Goal: Task Accomplishment & Management: Manage account settings

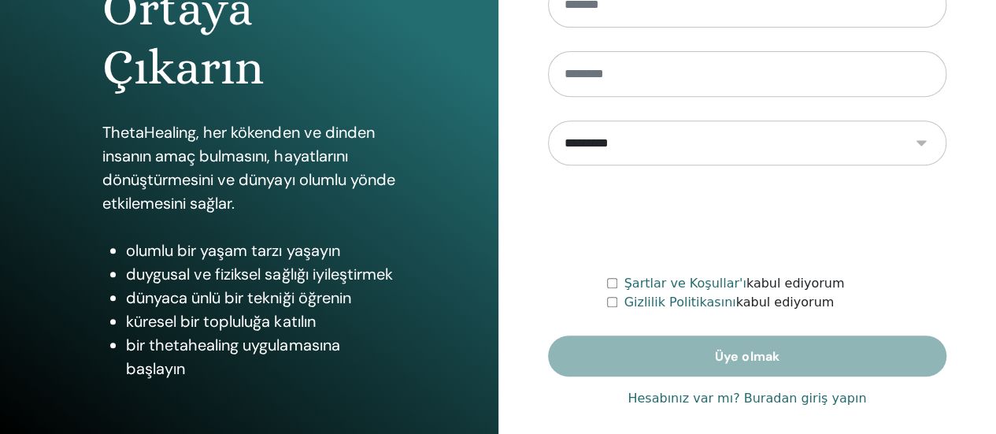
scroll to position [321, 0]
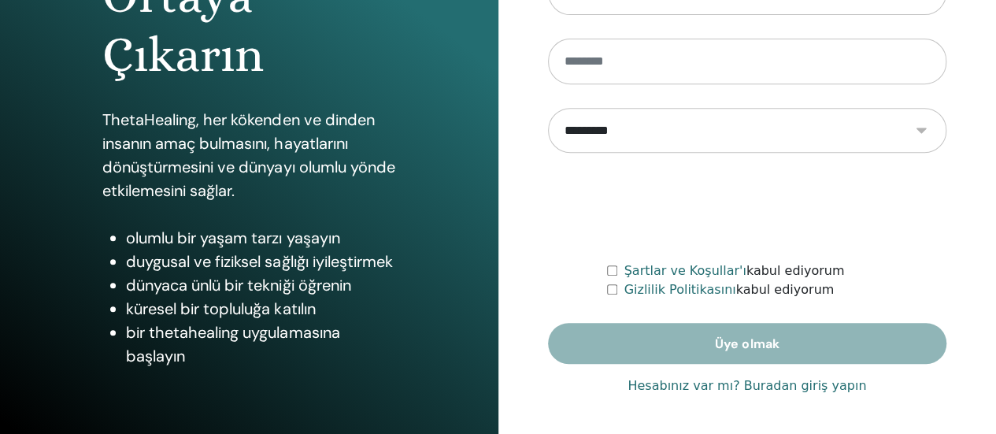
type input "**********"
click at [692, 385] on font "Hesabınız var mı? Buradan giriş yapın" at bounding box center [747, 385] width 239 height 15
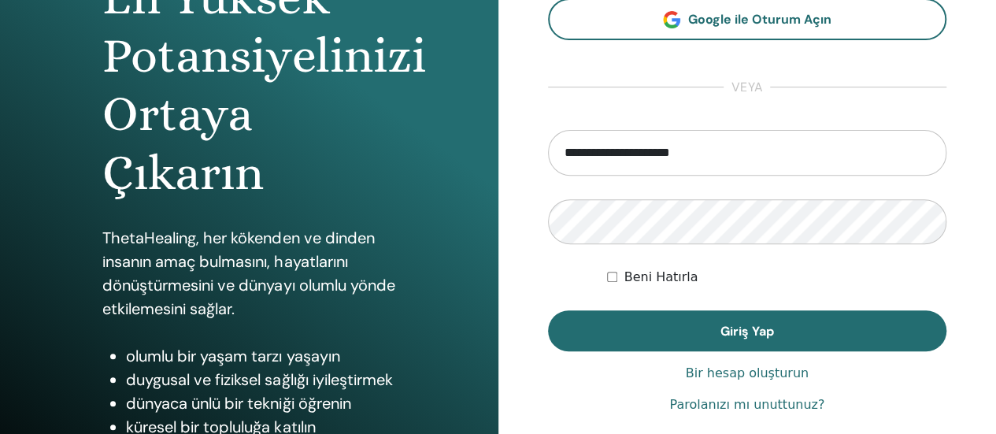
scroll to position [236, 0]
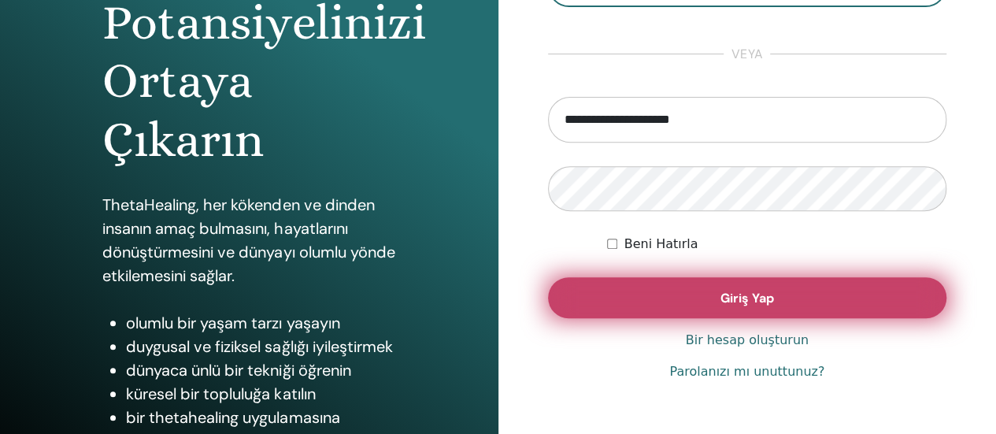
click at [633, 292] on button "Giriş Yap" at bounding box center [747, 297] width 399 height 41
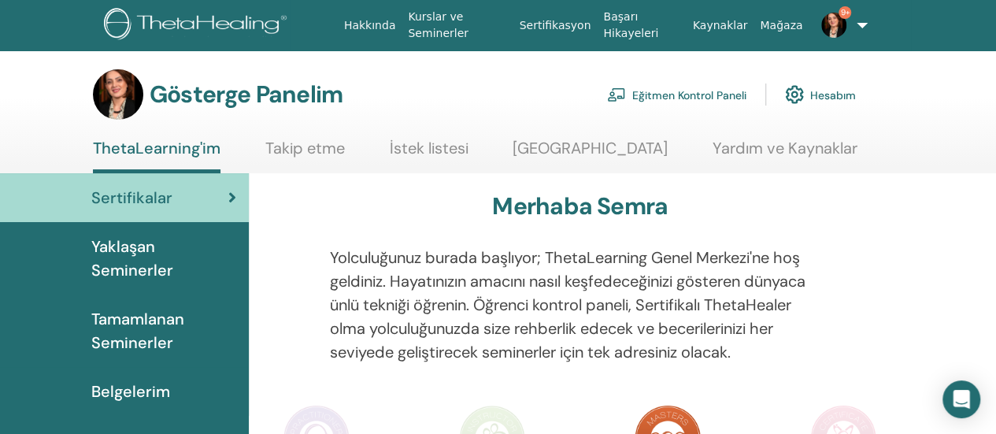
click at [679, 89] on font "Eğitmen Kontrol Paneli" at bounding box center [689, 95] width 114 height 14
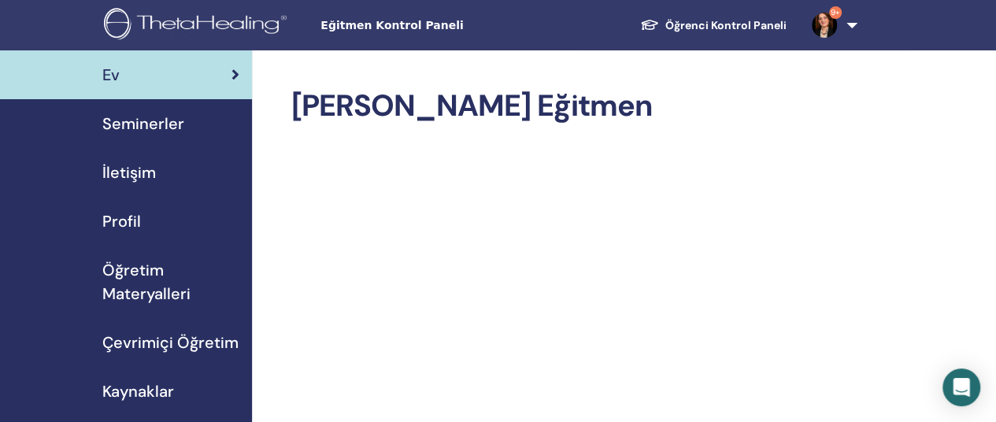
click at [149, 113] on span "Seminerler" at bounding box center [143, 124] width 82 height 24
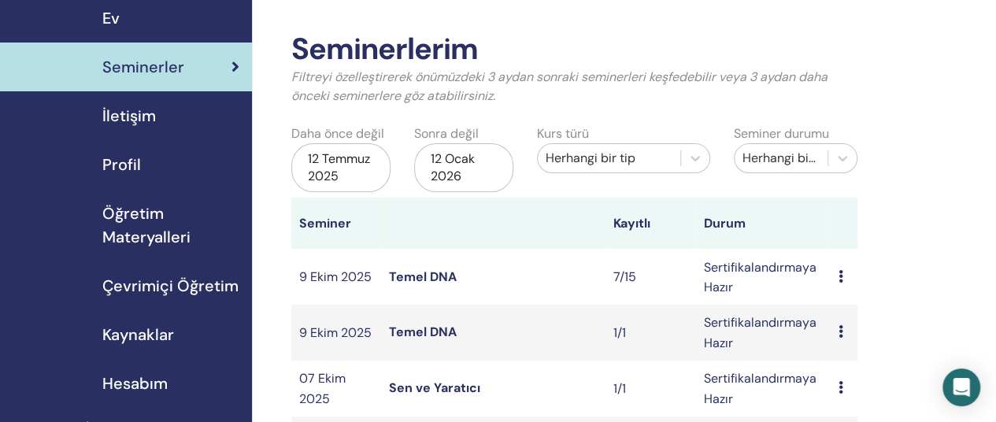
scroll to position [79, 0]
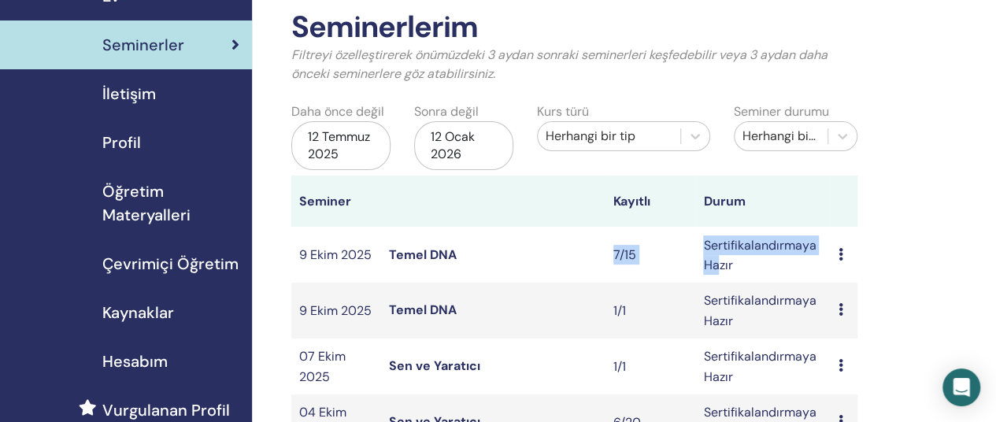
drag, startPoint x: 609, startPoint y: 258, endPoint x: 719, endPoint y: 264, distance: 110.4
click at [719, 264] on tr "9 Ekim 2025 Temel DNA 7/15 Sertifikalandırmaya Hazır Önizleme Düzenlemek Katılı…" at bounding box center [574, 255] width 566 height 56
click at [839, 312] on icon at bounding box center [840, 309] width 5 height 13
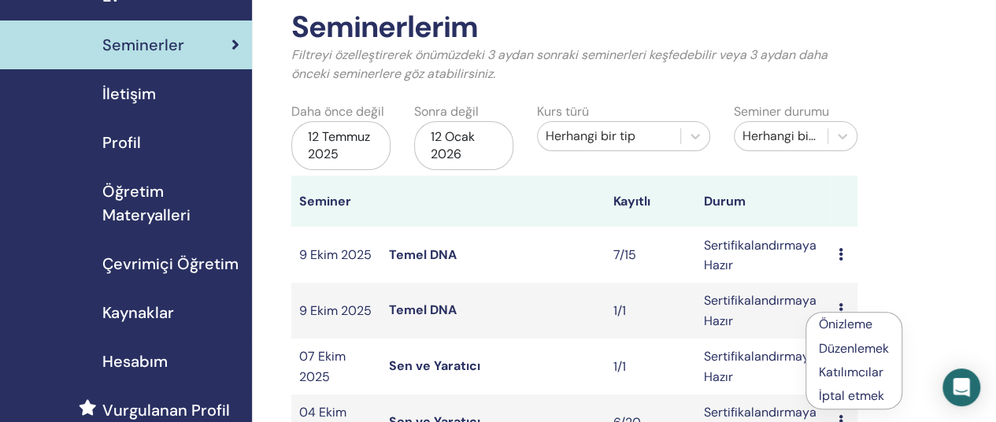
click at [740, 316] on td "Sertifikalandırmaya Hazır" at bounding box center [762, 311] width 135 height 56
click at [414, 310] on font "Temel DNA" at bounding box center [423, 310] width 68 height 17
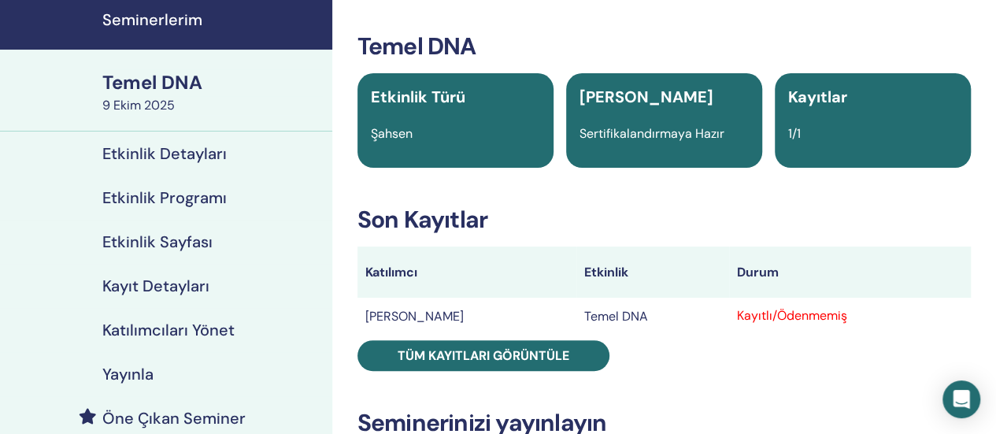
scroll to position [79, 0]
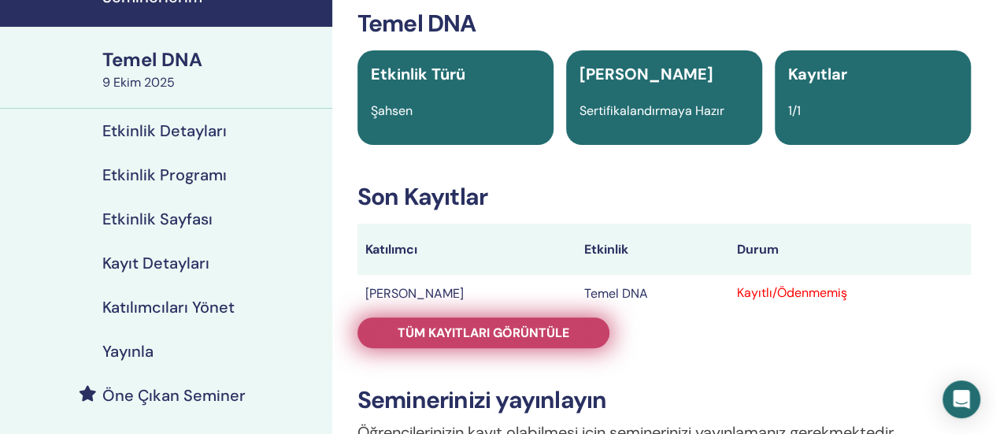
click at [438, 336] on font "Tüm kayıtları görüntüle" at bounding box center [484, 332] width 172 height 17
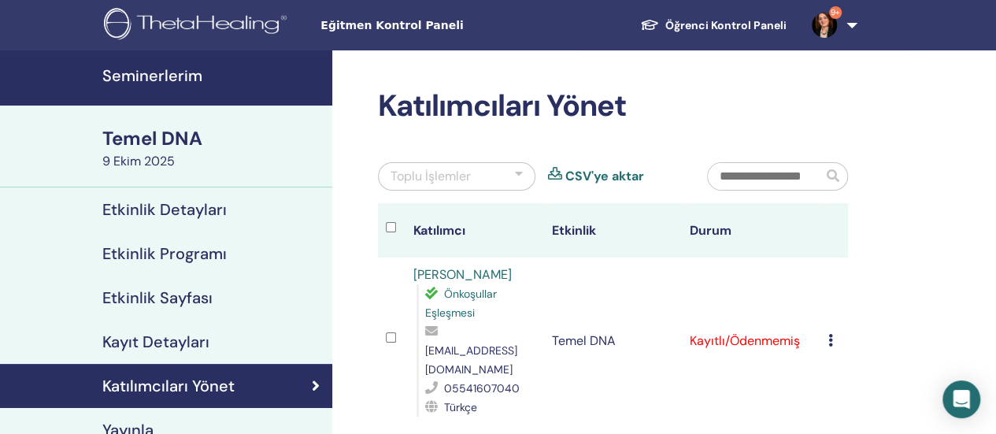
click at [139, 143] on font "Temel DNA" at bounding box center [152, 138] width 100 height 24
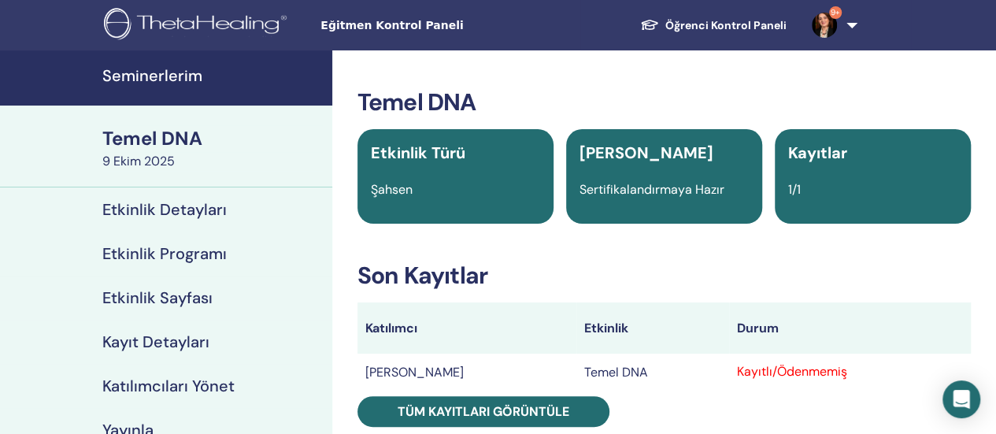
click at [168, 139] on font "Temel DNA" at bounding box center [152, 138] width 100 height 24
click at [156, 154] on font "9 Ekim 2025" at bounding box center [138, 161] width 72 height 17
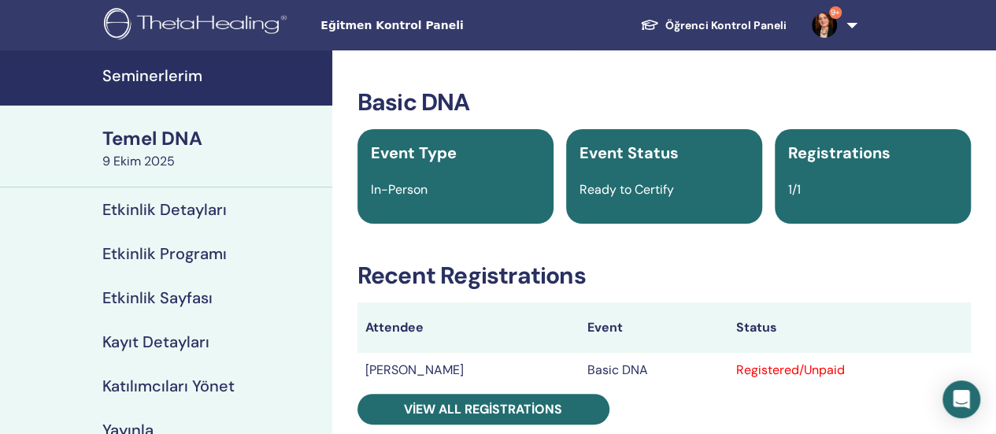
scroll to position [79, 0]
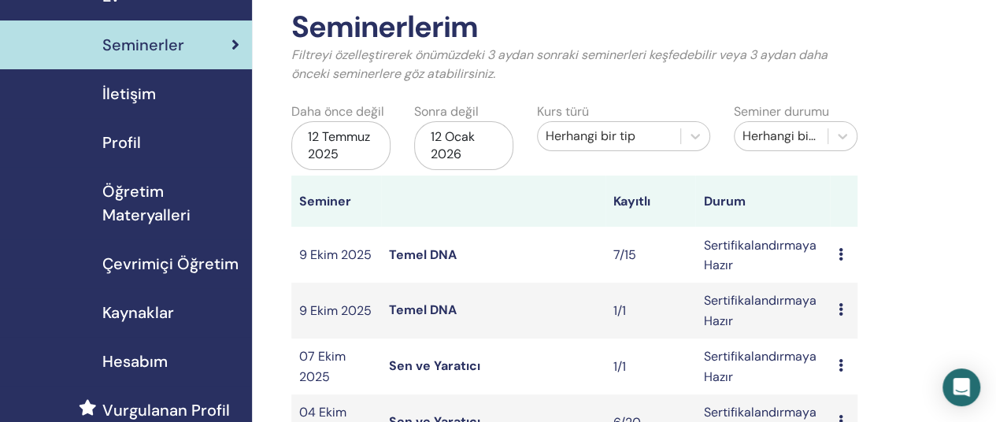
scroll to position [158, 0]
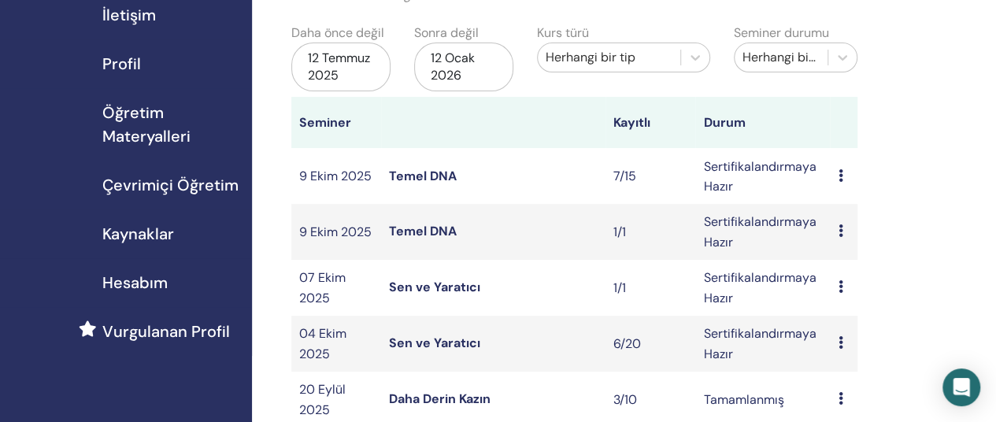
click at [417, 179] on font "Temel DNA" at bounding box center [423, 176] width 68 height 17
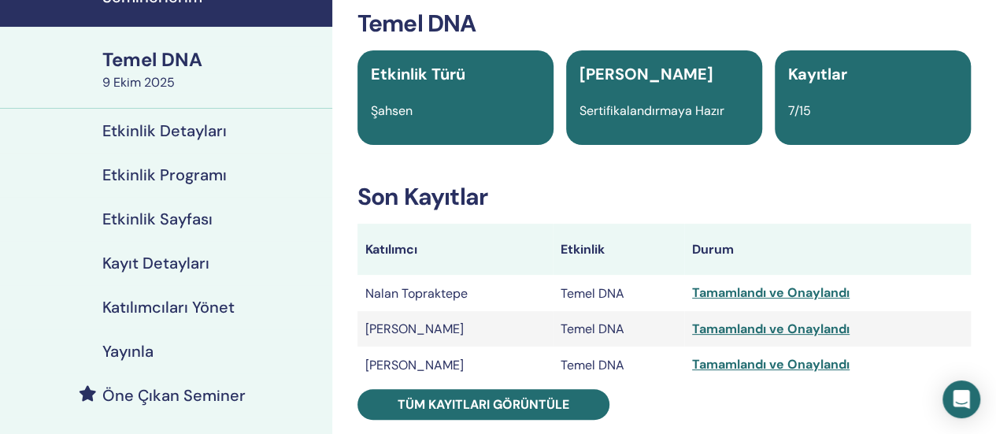
scroll to position [158, 0]
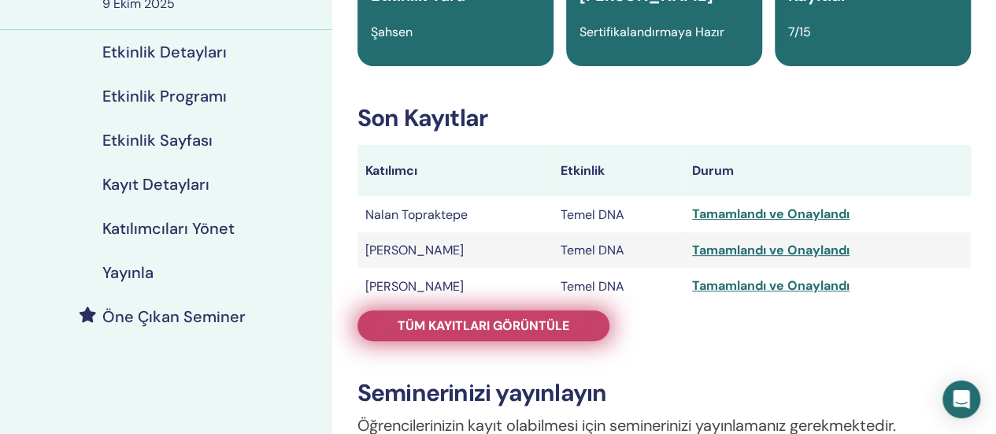
click at [408, 332] on font "Tüm kayıtları görüntüle" at bounding box center [484, 325] width 172 height 17
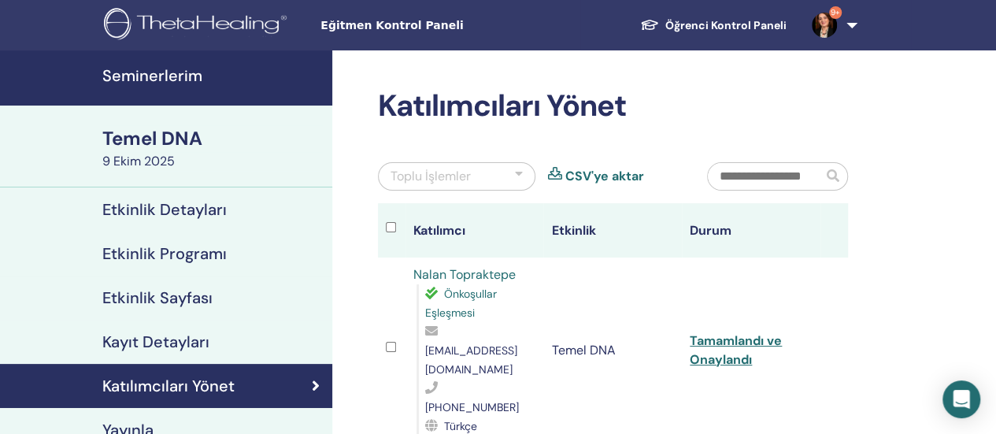
click at [154, 146] on font "Temel DNA" at bounding box center [152, 138] width 100 height 24
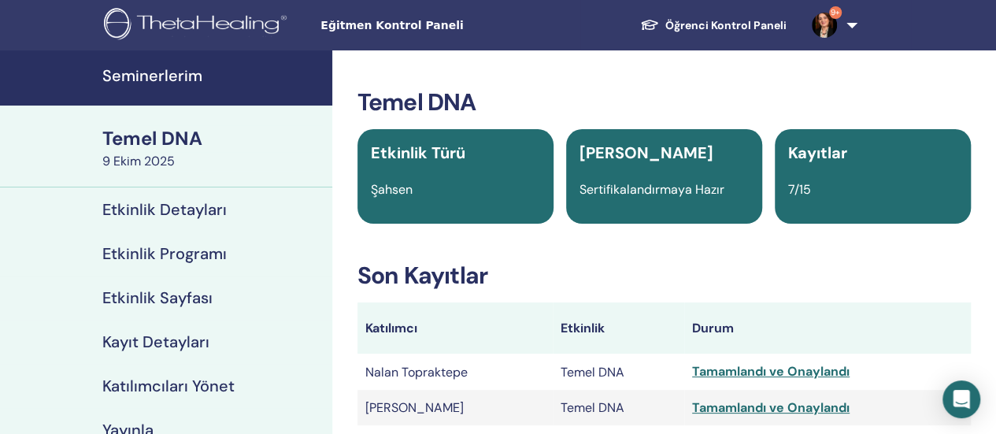
click at [130, 76] on font "Seminerlerim" at bounding box center [152, 75] width 100 height 20
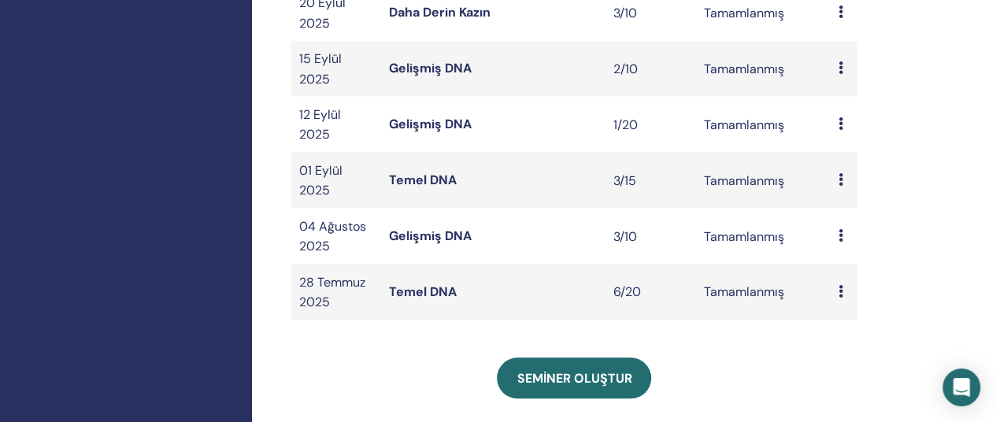
scroll to position [788, 0]
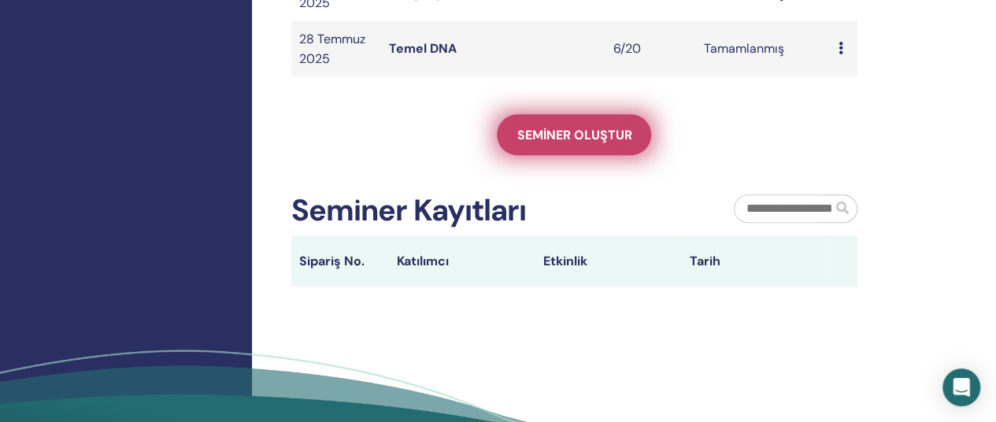
click at [562, 151] on link "Seminer oluştur" at bounding box center [574, 134] width 154 height 41
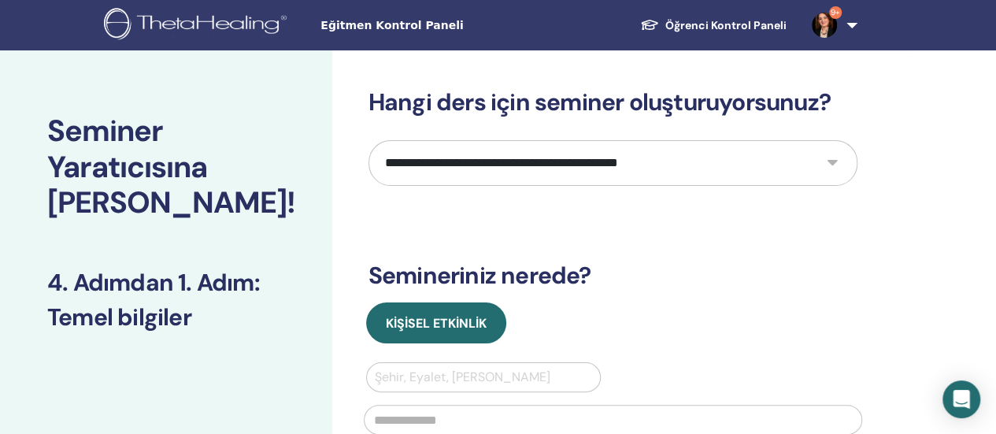
click at [572, 161] on select "**********" at bounding box center [613, 163] width 489 height 46
select select "*"
click at [369, 140] on select "**********" at bounding box center [613, 163] width 489 height 46
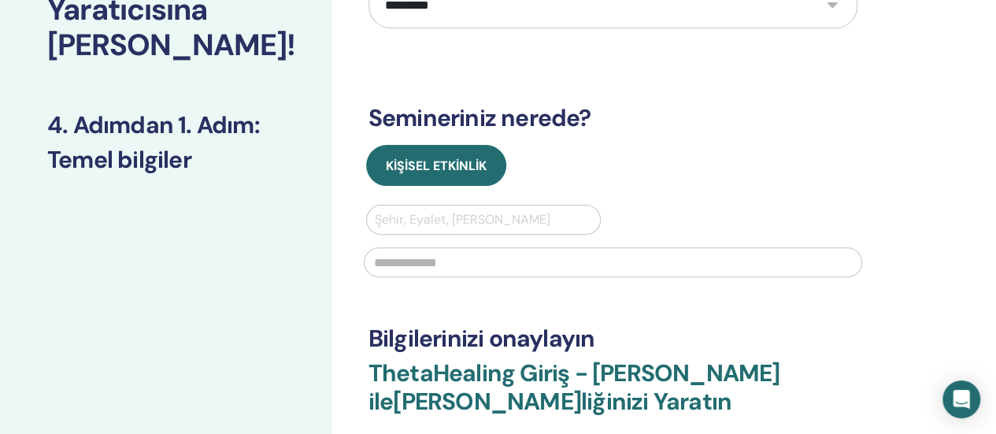
click at [402, 217] on div at bounding box center [484, 220] width 218 height 22
type input "********"
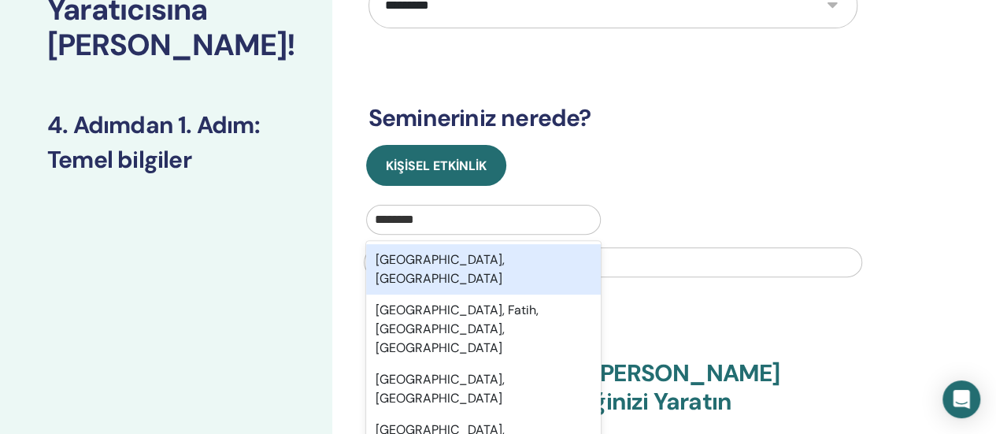
click at [440, 261] on font "İstanbul, TUR" at bounding box center [440, 268] width 129 height 35
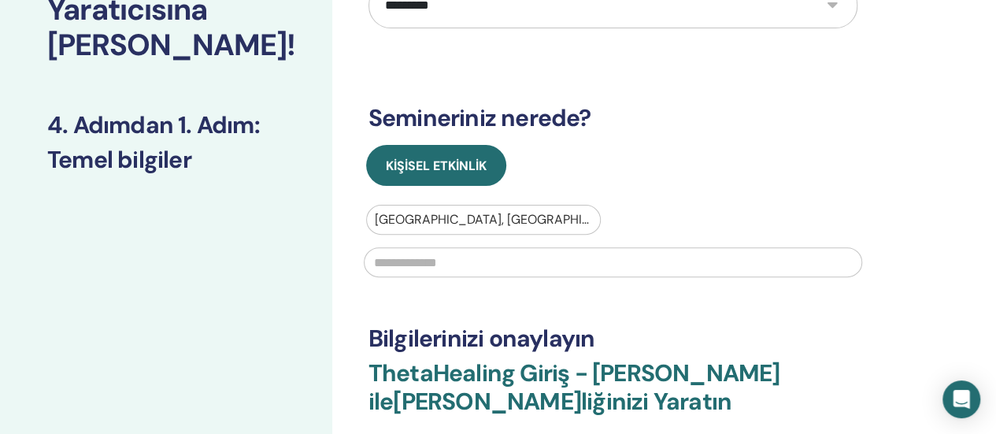
click at [406, 269] on input "text" at bounding box center [613, 262] width 499 height 30
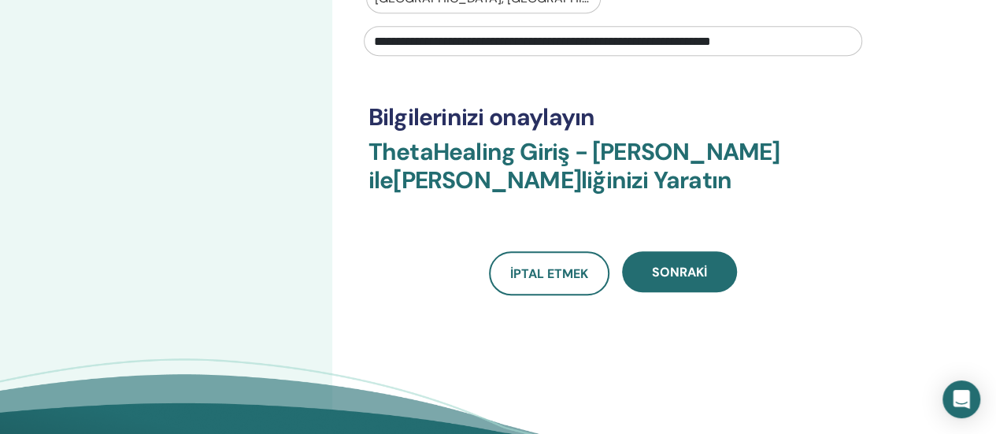
scroll to position [394, 0]
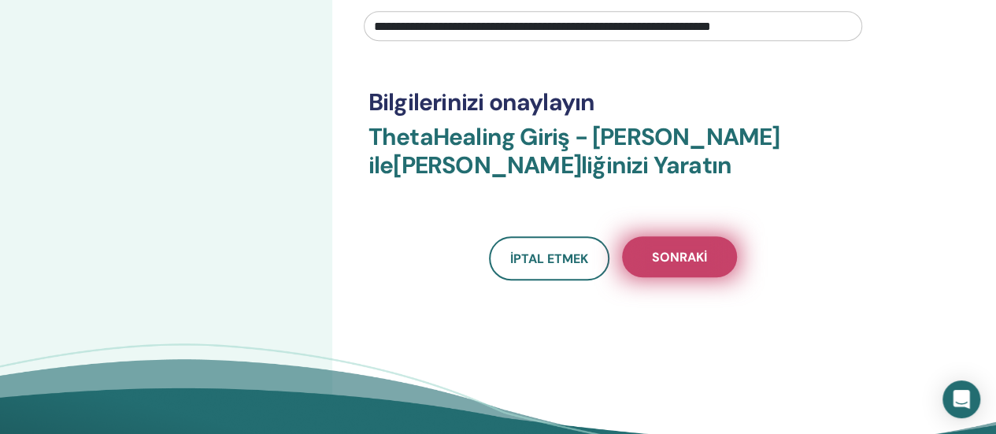
type input "**********"
click at [676, 259] on font "Sonraki" at bounding box center [679, 257] width 55 height 17
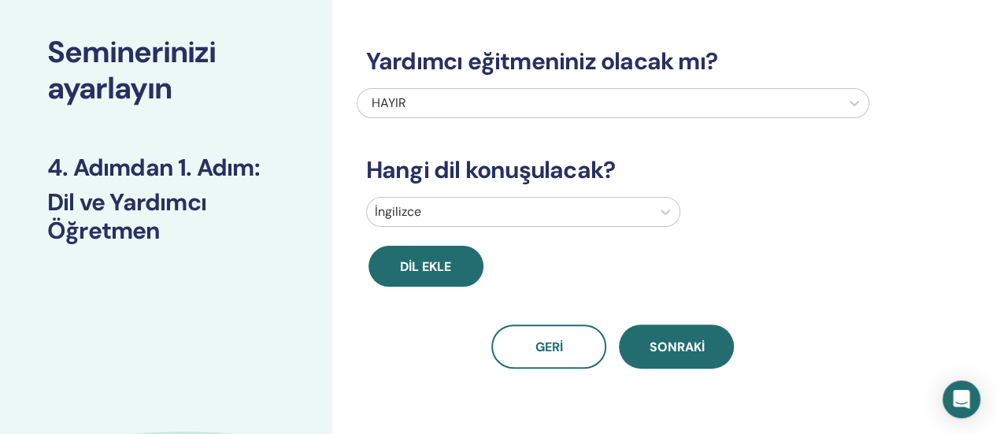
scroll to position [0, 0]
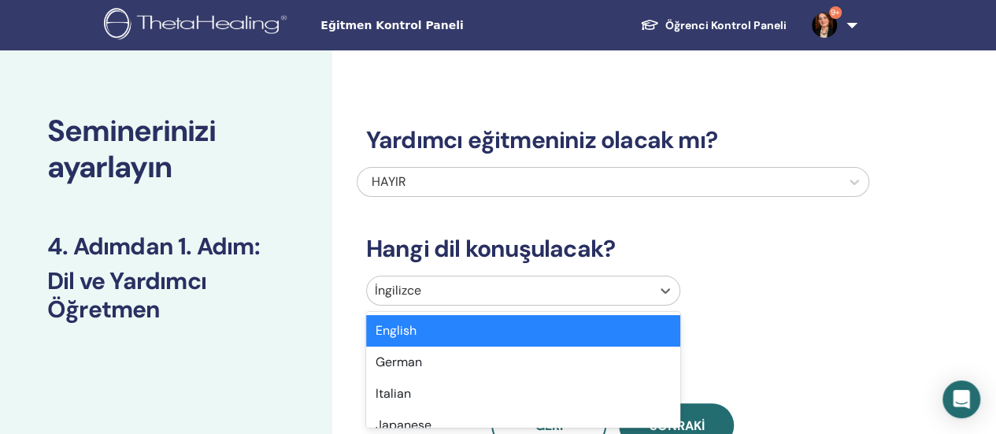
click at [457, 292] on div at bounding box center [509, 291] width 269 height 22
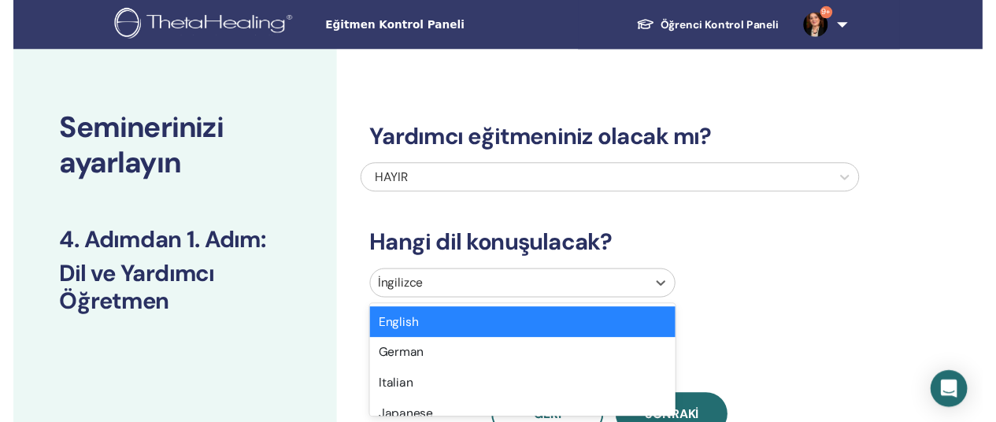
scroll to position [121, 0]
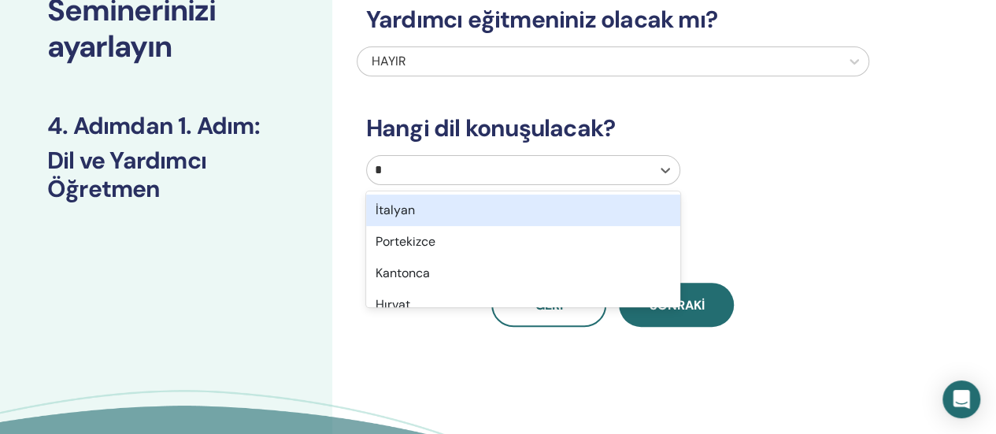
type input "**"
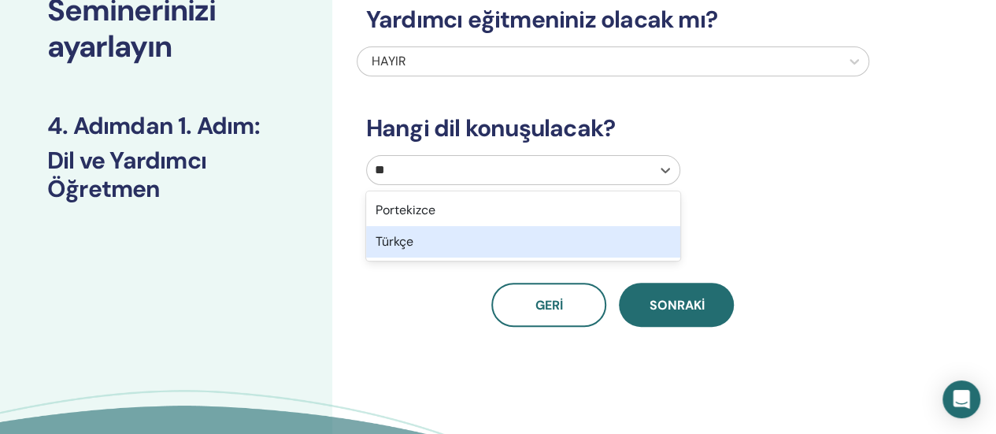
click at [464, 254] on div "Türkçe" at bounding box center [523, 242] width 314 height 32
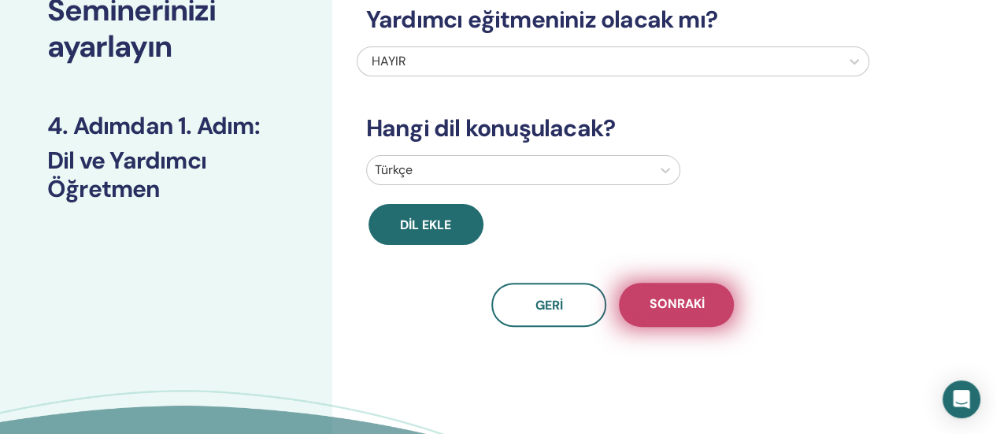
click at [664, 310] on font "Sonraki" at bounding box center [676, 303] width 55 height 17
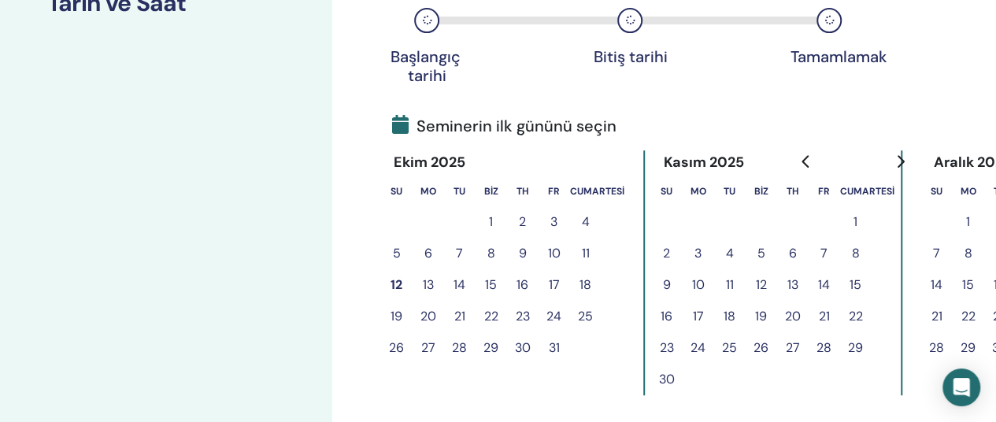
scroll to position [357, 0]
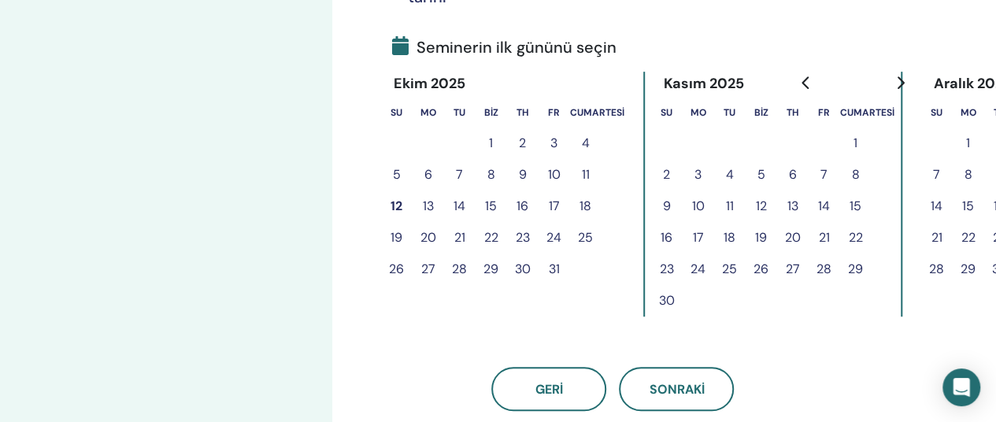
click at [398, 204] on font "12" at bounding box center [397, 206] width 12 height 17
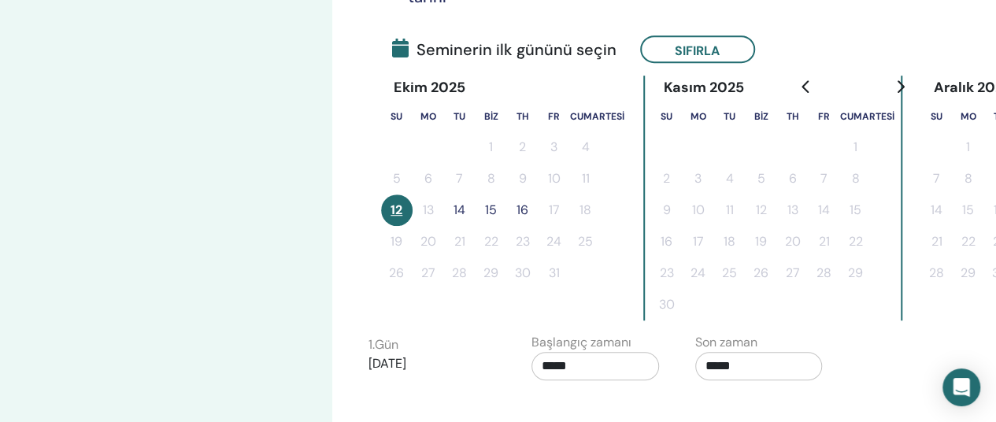
click at [463, 213] on font "14" at bounding box center [460, 210] width 12 height 17
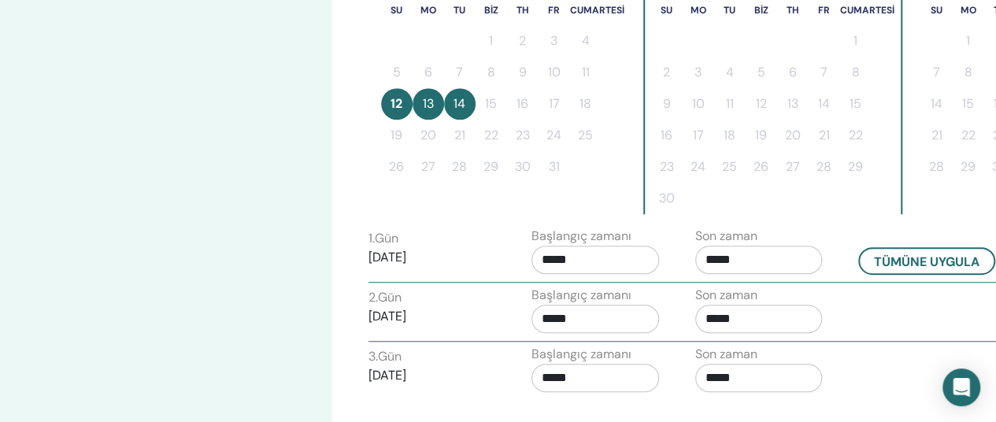
scroll to position [593, 0]
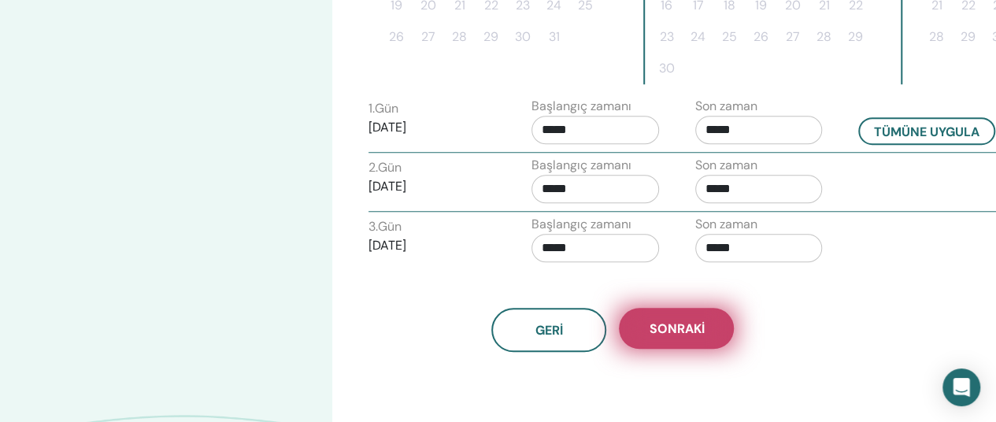
click at [706, 328] on button "Sonraki" at bounding box center [676, 328] width 115 height 41
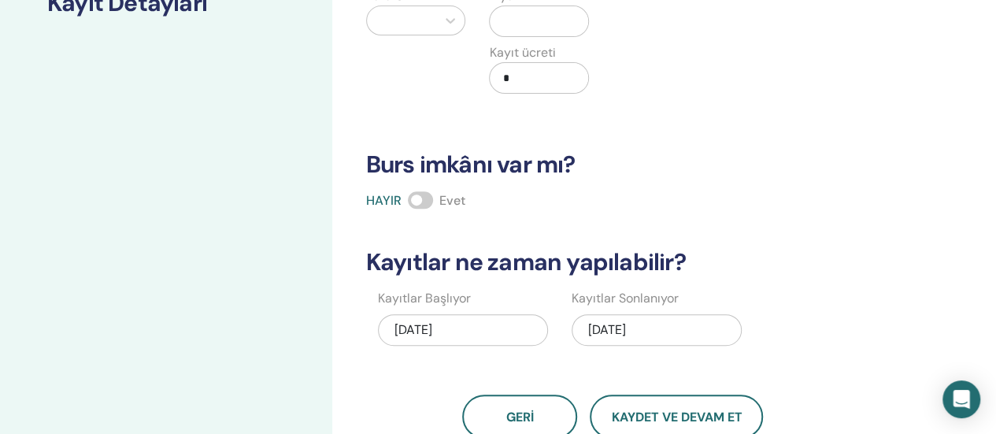
scroll to position [0, 0]
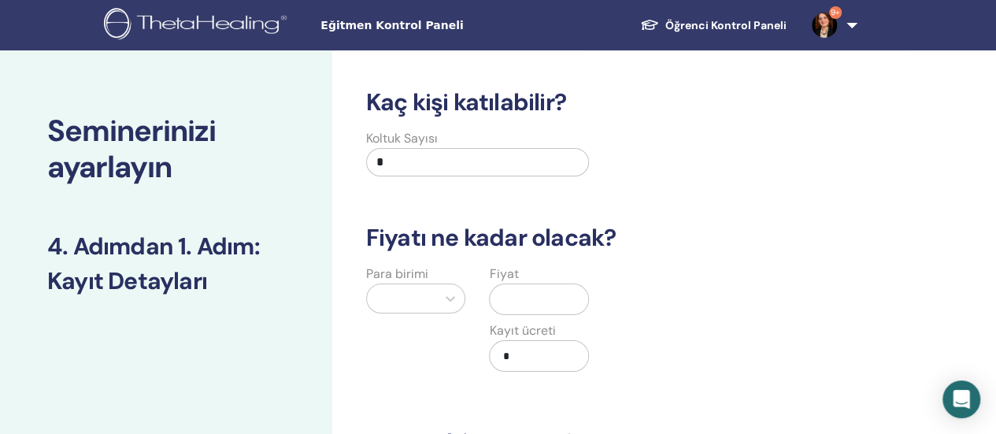
drag, startPoint x: 397, startPoint y: 155, endPoint x: 241, endPoint y: 196, distance: 161.2
type input "**"
click at [427, 303] on div at bounding box center [402, 298] width 54 height 22
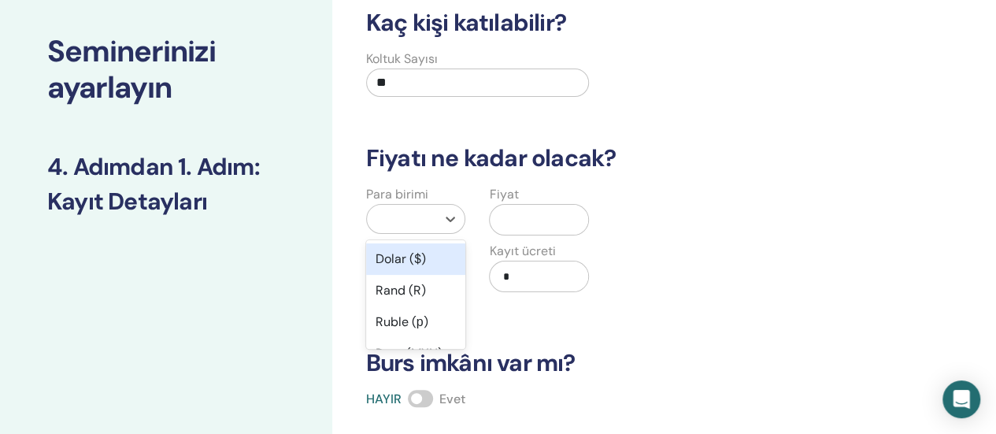
scroll to position [128, 0]
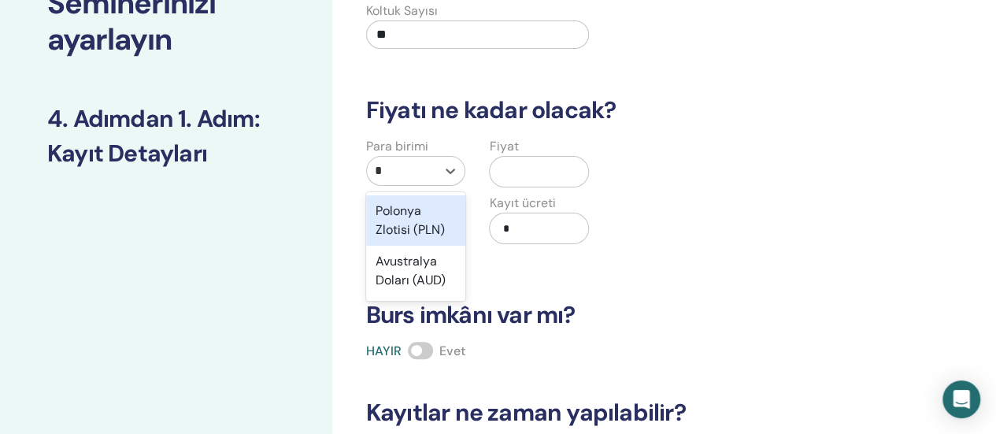
type input "**"
click at [420, 218] on div "Türk Lirası (₺)" at bounding box center [416, 220] width 100 height 50
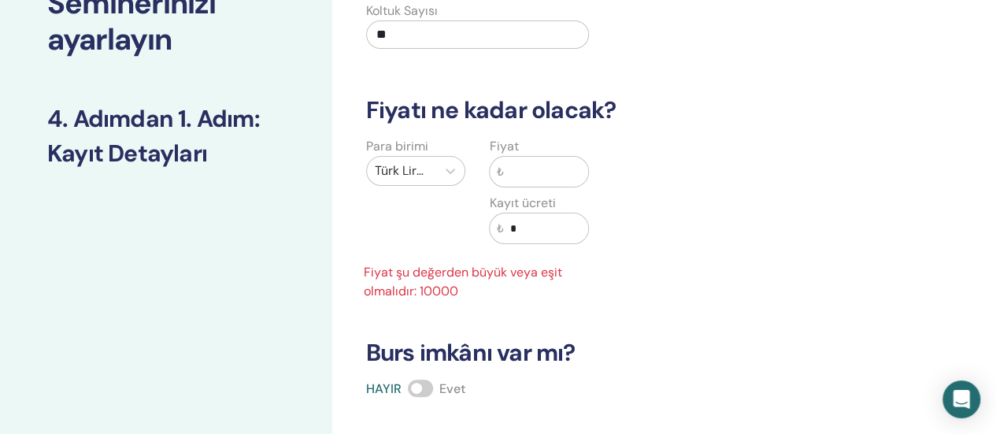
click at [525, 166] on input "text" at bounding box center [545, 172] width 85 height 30
click at [507, 302] on div "Kaç kişi katılabilir? Koltuk Sayısı ** Fiyatı ne kadar olacak? Para birimi Türk…" at bounding box center [613, 294] width 513 height 666
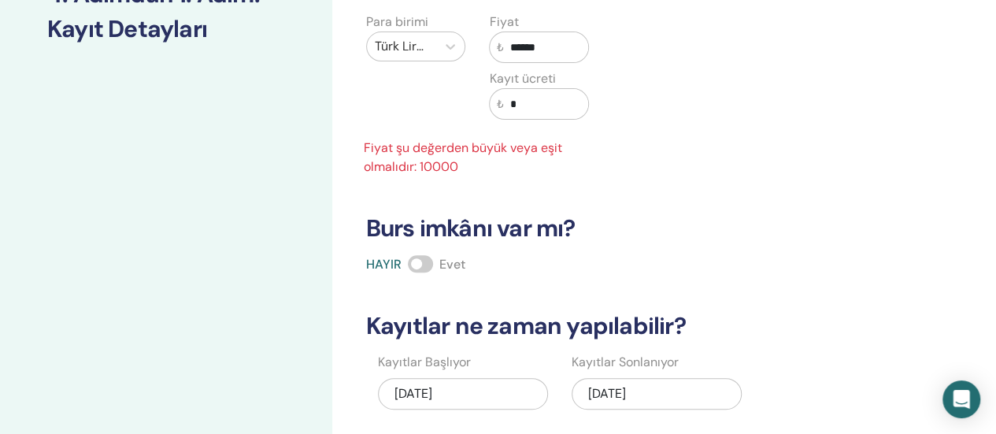
scroll to position [285, 0]
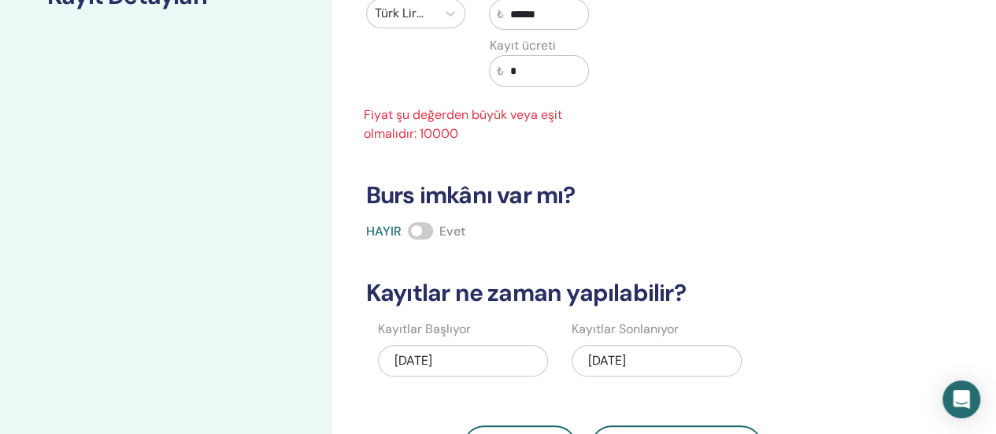
click at [427, 227] on span at bounding box center [420, 230] width 25 height 17
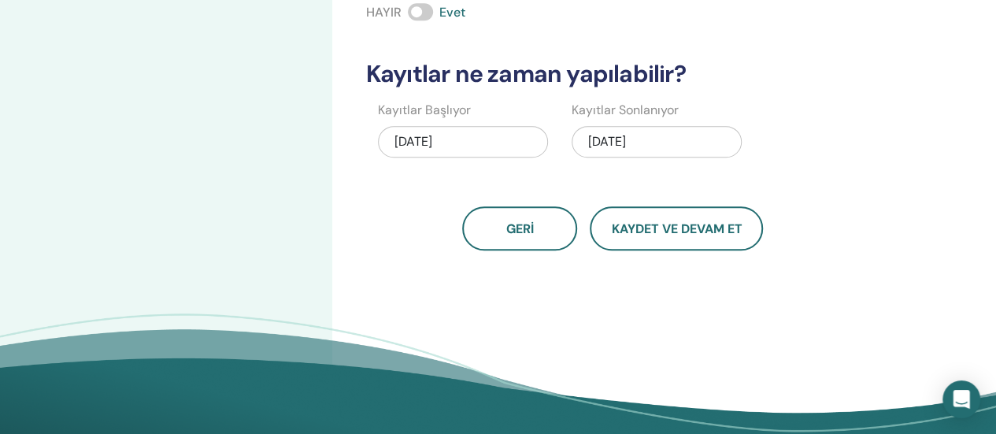
scroll to position [521, 0]
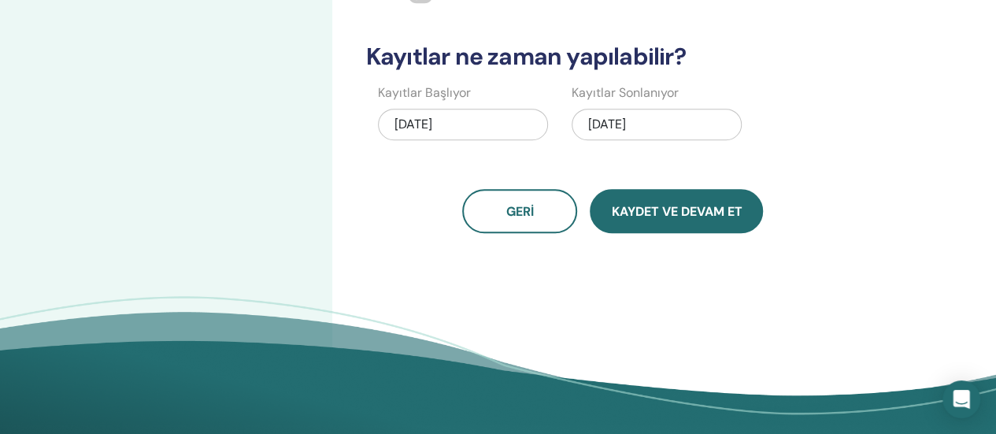
click at [688, 221] on button "Kaydet ve Devam Et" at bounding box center [676, 211] width 173 height 44
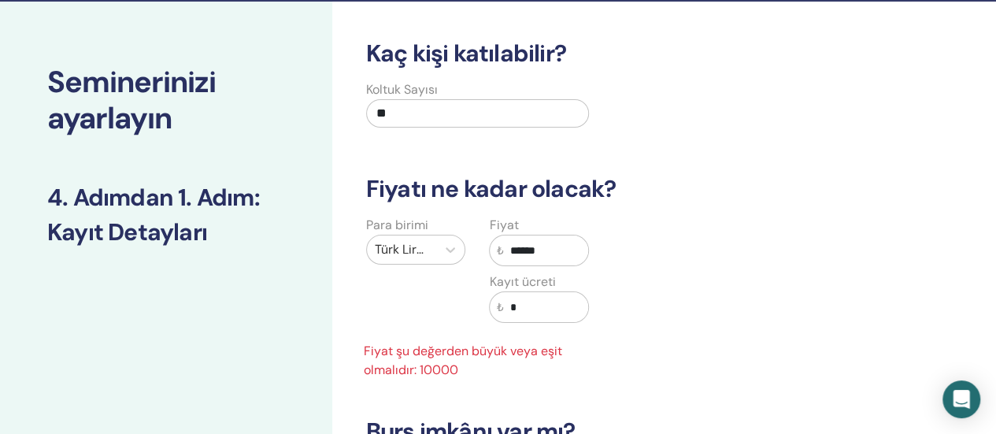
scroll to position [443, 0]
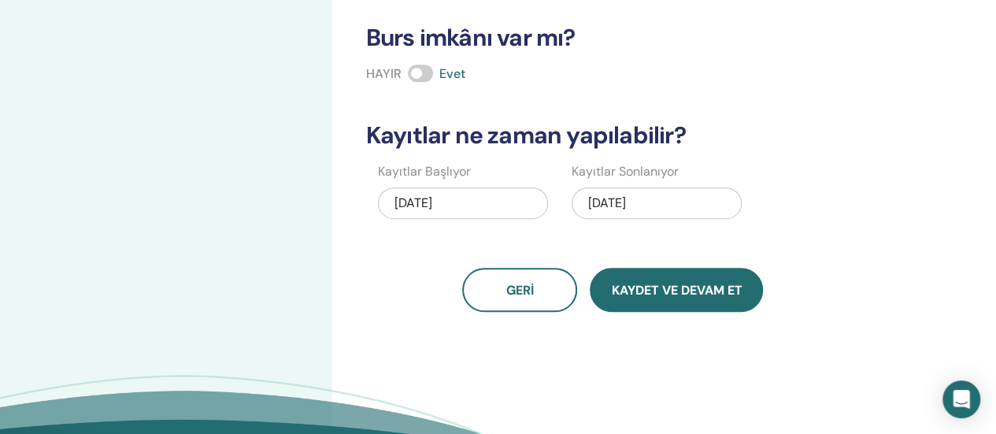
click at [701, 296] on button "Kaydet ve Devam Et" at bounding box center [676, 290] width 173 height 44
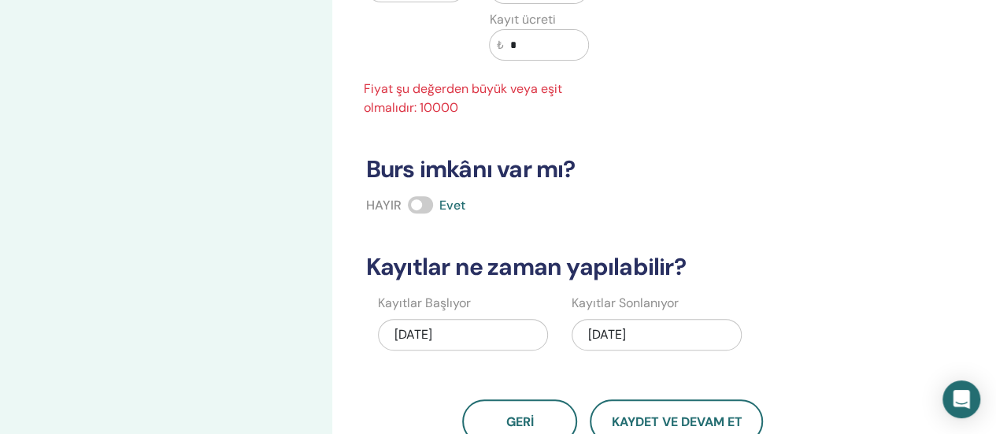
scroll to position [206, 0]
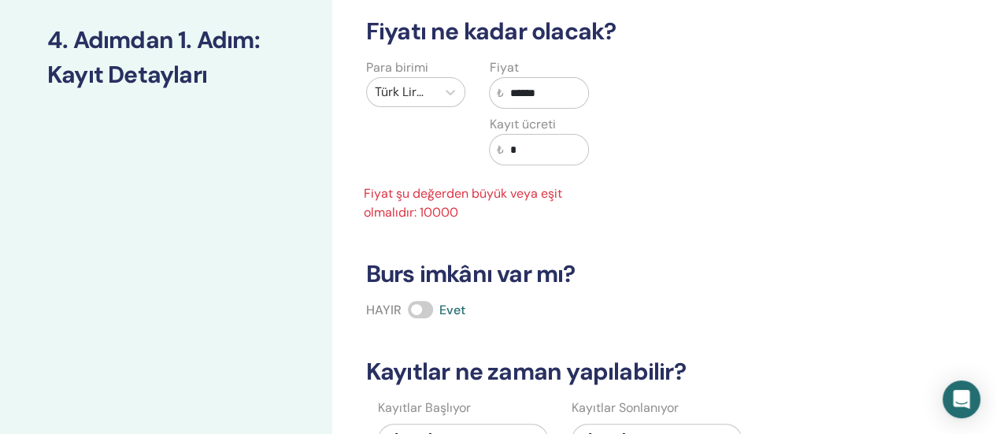
click at [537, 95] on input "******" at bounding box center [545, 93] width 85 height 30
click at [540, 150] on input "*" at bounding box center [545, 150] width 85 height 30
drag, startPoint x: 540, startPoint y: 150, endPoint x: 467, endPoint y: 154, distance: 73.3
click at [467, 154] on div "Para birimi Türk Lirası (₺) Fiyat ₺ ****** Kayıt ücreti ₺ * Fiyat şu değerden b…" at bounding box center [477, 140] width 247 height 164
click at [412, 303] on span at bounding box center [420, 309] width 25 height 17
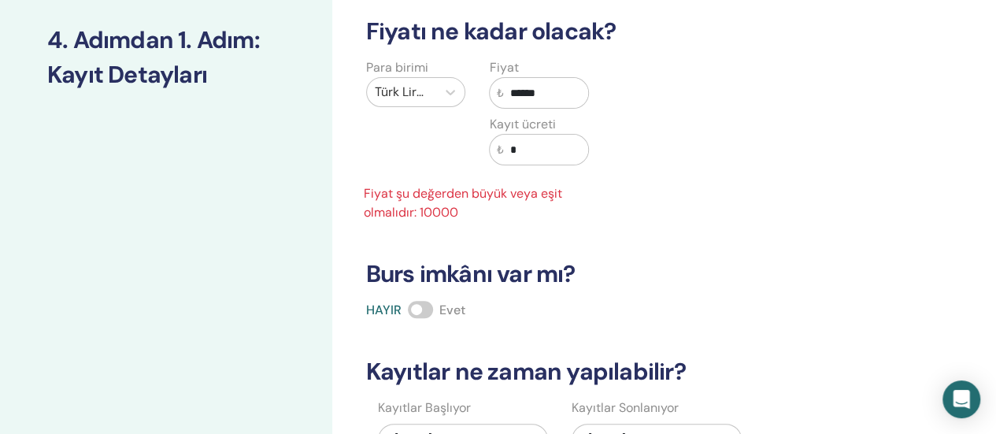
drag, startPoint x: 562, startPoint y: 94, endPoint x: 468, endPoint y: 109, distance: 95.7
click at [468, 109] on div "Para birimi Türk Lirası (₺) Fiyat ₺ ****** Kayıt ücreti ₺ * Fiyat şu değerden b…" at bounding box center [477, 140] width 247 height 164
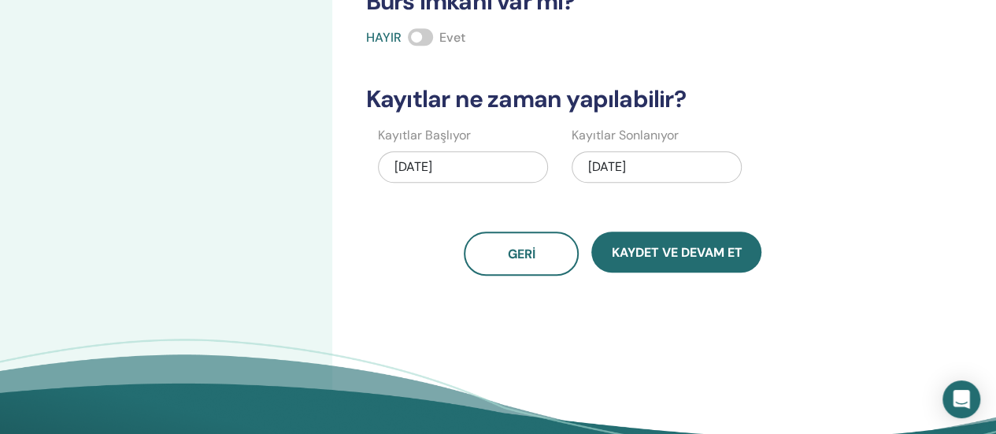
scroll to position [443, 0]
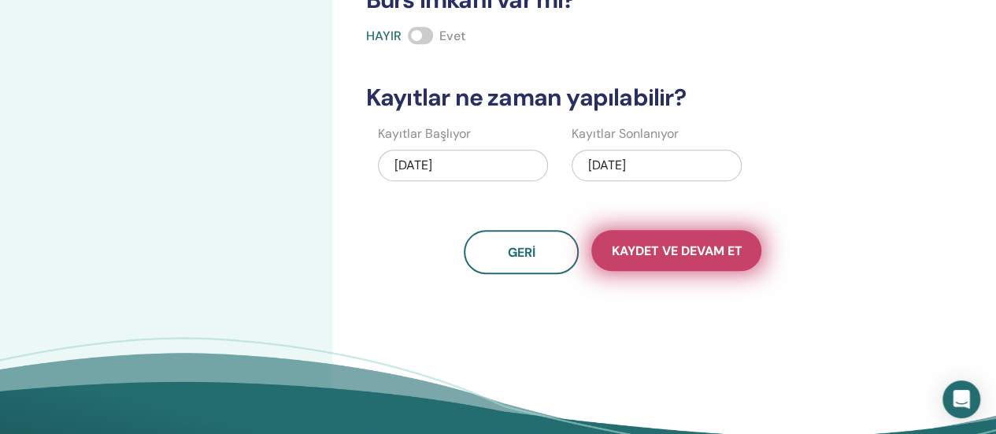
type input "*****"
click at [658, 251] on font "Kaydet ve Devam Et" at bounding box center [676, 251] width 131 height 17
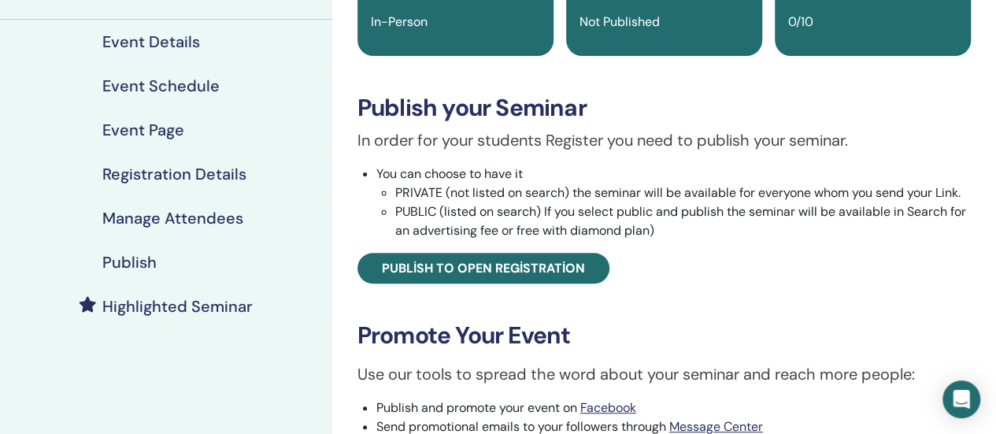
scroll to position [236, 0]
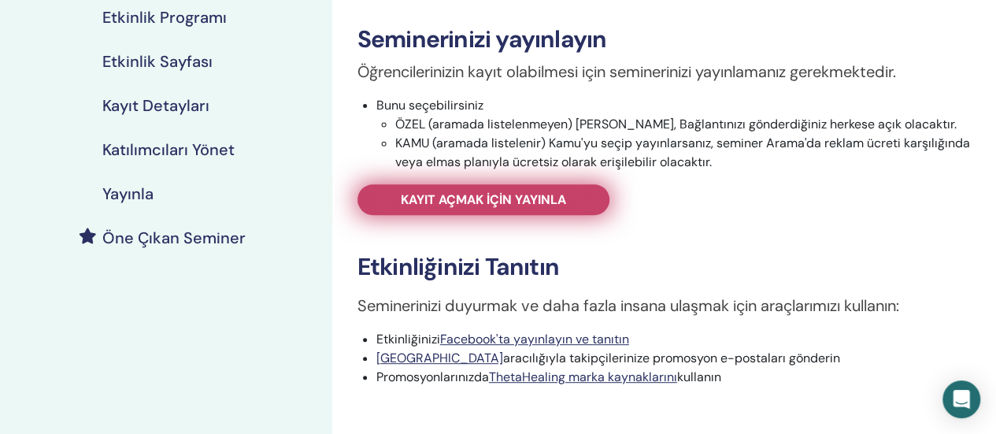
click at [509, 204] on font "Kayıt açmak için yayınla" at bounding box center [483, 199] width 165 height 17
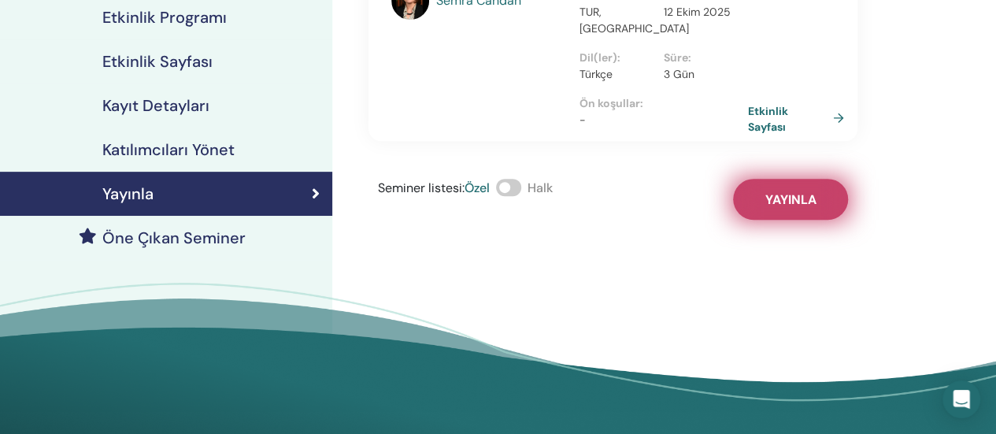
click at [789, 191] on font "Yayınla" at bounding box center [790, 199] width 51 height 17
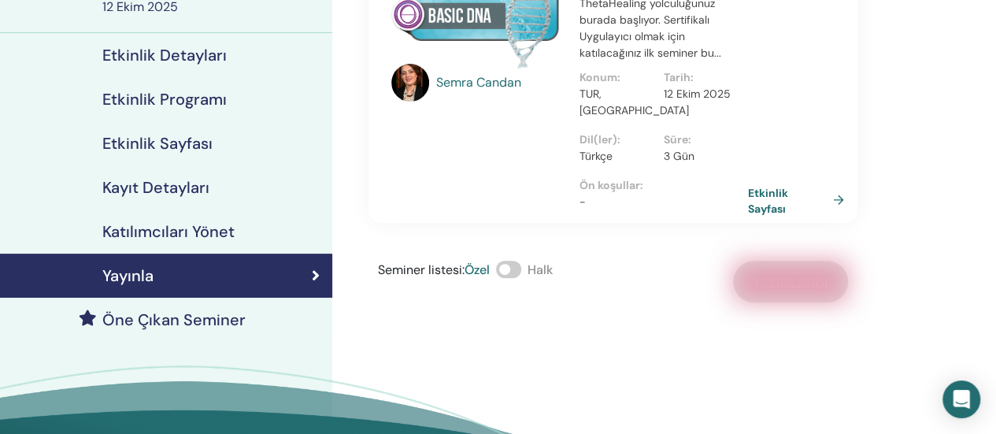
scroll to position [79, 0]
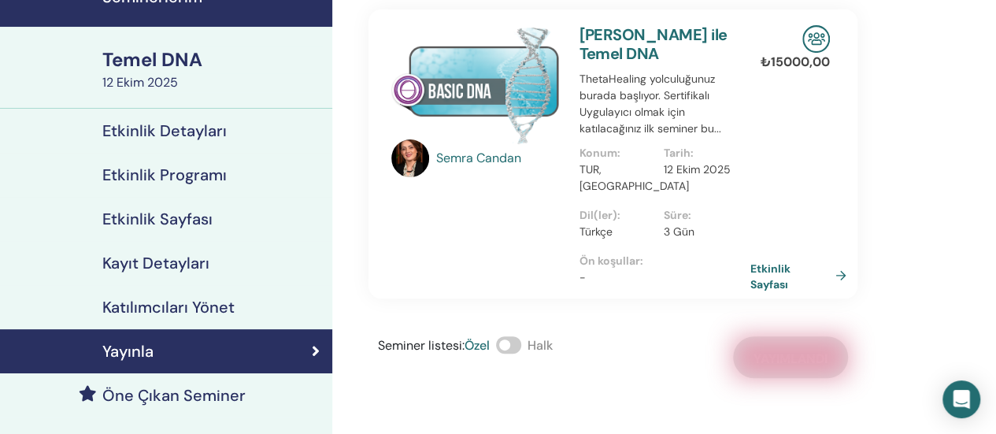
click at [764, 261] on font "Etkinlik Sayfası" at bounding box center [771, 275] width 40 height 29
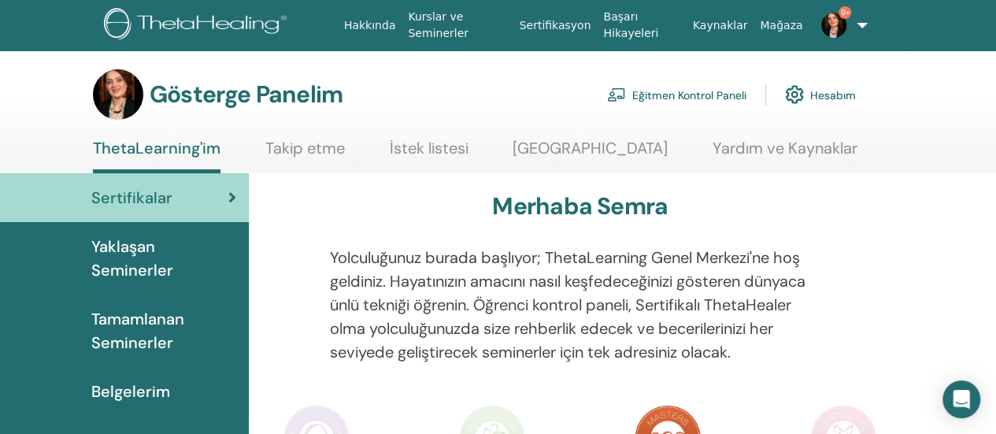
click at [655, 92] on font "Eğitmen Kontrol Paneli" at bounding box center [689, 95] width 114 height 14
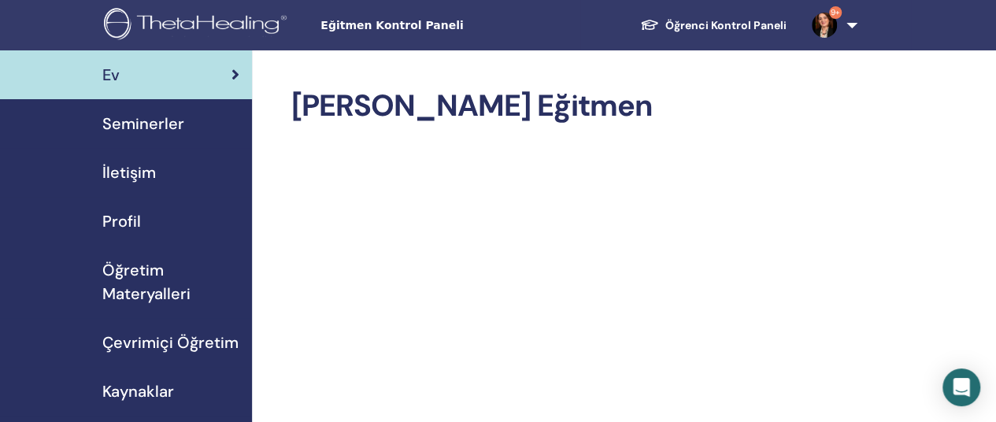
click at [121, 117] on font "Seminerler" at bounding box center [143, 123] width 82 height 20
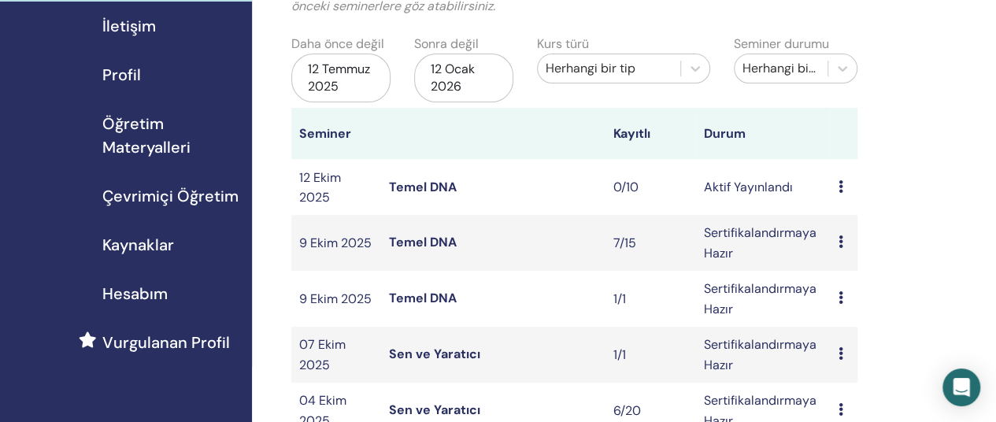
scroll to position [236, 0]
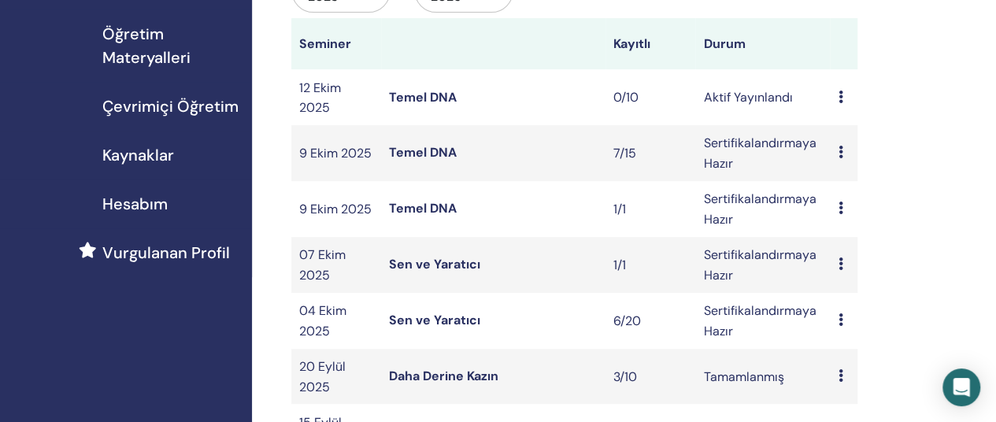
click at [842, 326] on icon at bounding box center [840, 319] width 5 height 13
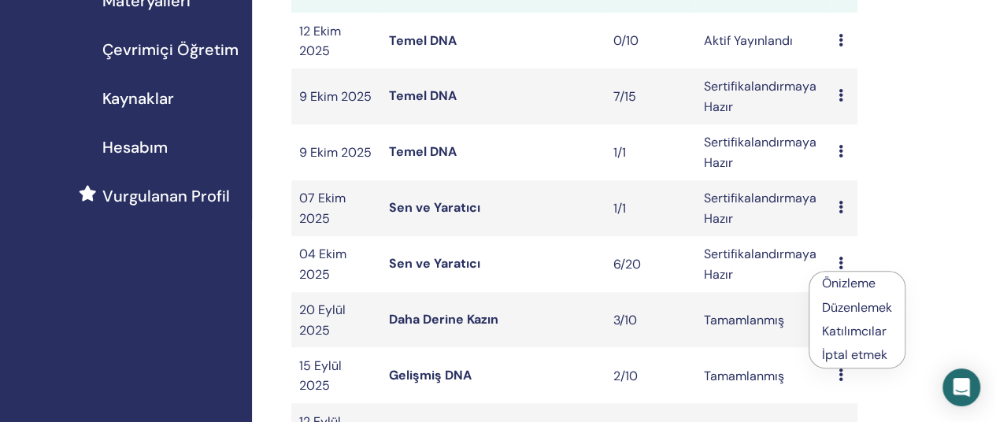
scroll to position [315, 0]
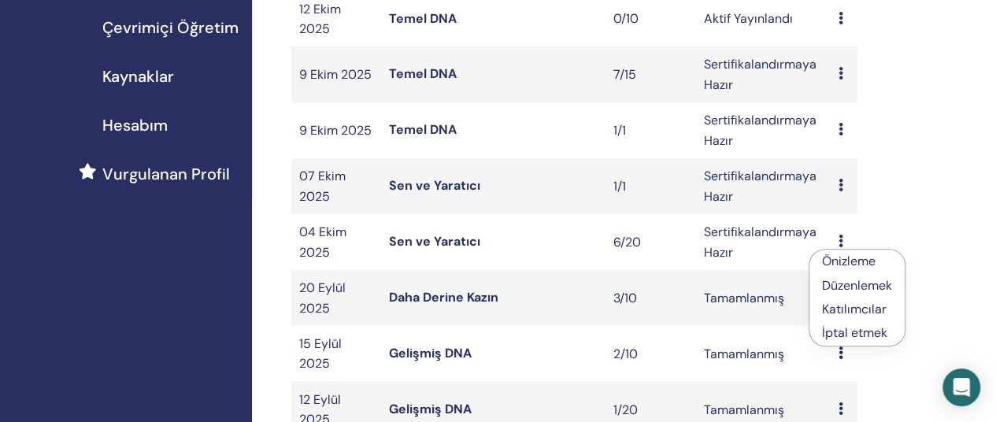
click at [706, 260] on font "Sertifikalandırmaya Hazır" at bounding box center [759, 242] width 113 height 36
click at [836, 243] on td "Önizleme Düzenlemek Katılımcılar İptal etmek" at bounding box center [843, 242] width 27 height 56
click at [840, 243] on icon at bounding box center [840, 241] width 5 height 13
click at [420, 240] on font "Sen ve Yaratıcı" at bounding box center [434, 241] width 91 height 17
